Goal: Task Accomplishment & Management: Complete application form

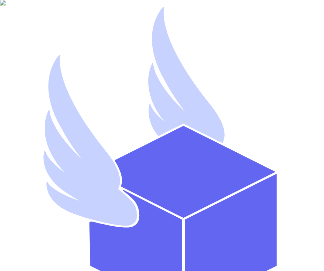
type input "asd"
type input "asdas"
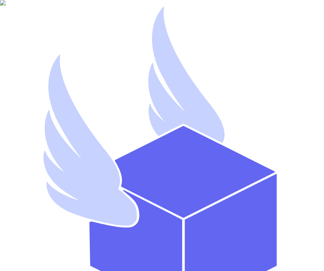
type input "[EMAIL_ADDRESS][DOMAIN_NAME]"
